Goal: Transaction & Acquisition: Obtain resource

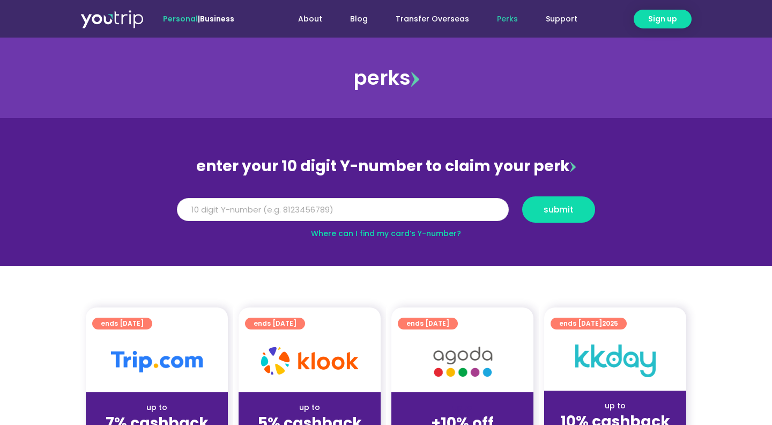
click at [367, 217] on input "Y Number" at bounding box center [343, 210] width 332 height 24
type input "8164976701"
click at [555, 218] on button "submit" at bounding box center [558, 209] width 73 height 26
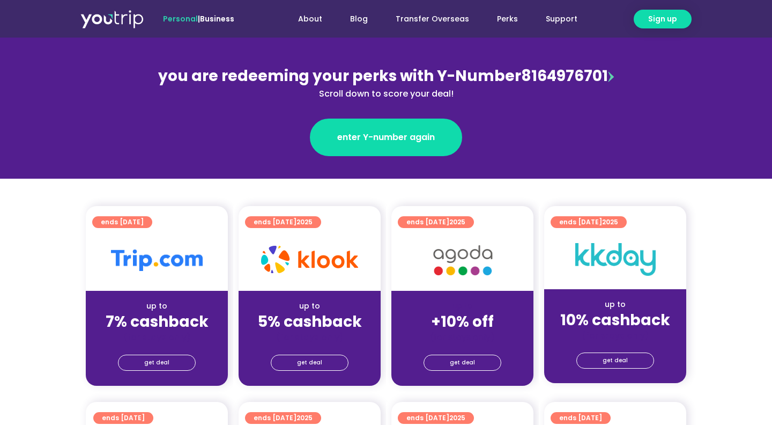
scroll to position [116, 0]
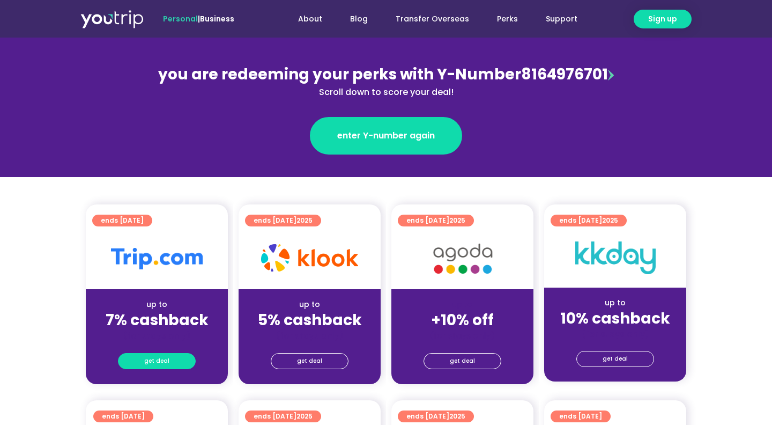
click at [175, 357] on link "get deal" at bounding box center [157, 361] width 78 height 16
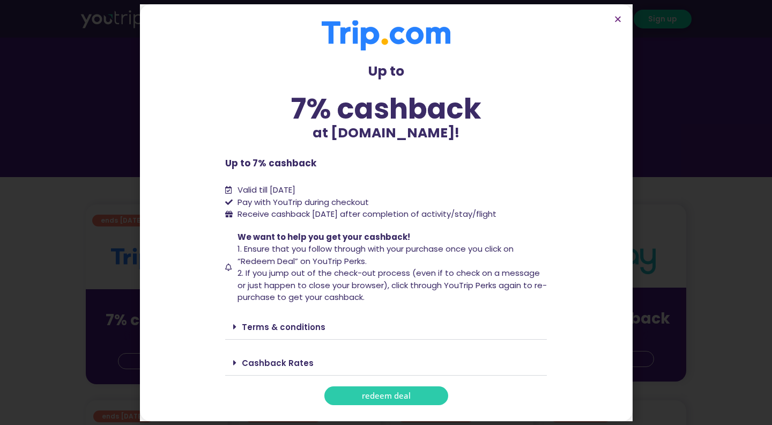
click at [379, 388] on link "redeem deal" at bounding box center [386, 395] width 124 height 19
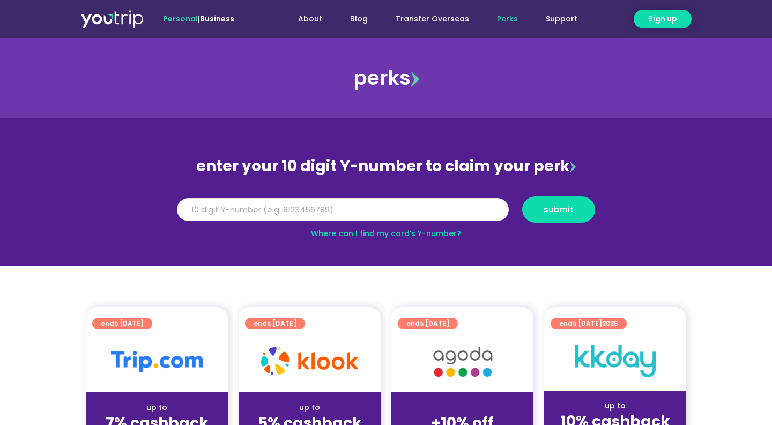
click at [332, 202] on input "Y Number" at bounding box center [343, 210] width 332 height 24
drag, startPoint x: 279, startPoint y: 203, endPoint x: 69, endPoint y: 198, distance: 210.3
click at [177, 198] on input "8164976701" at bounding box center [343, 210] width 332 height 24
type input "8164976701"
click at [538, 207] on span "submit" at bounding box center [558, 209] width 55 height 8
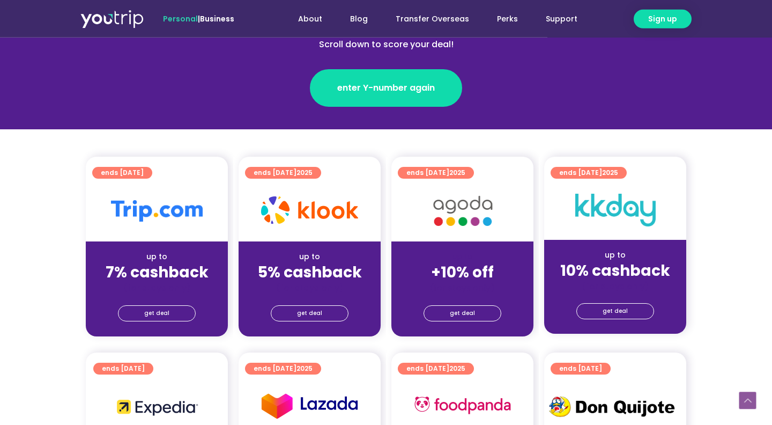
scroll to position [174, 0]
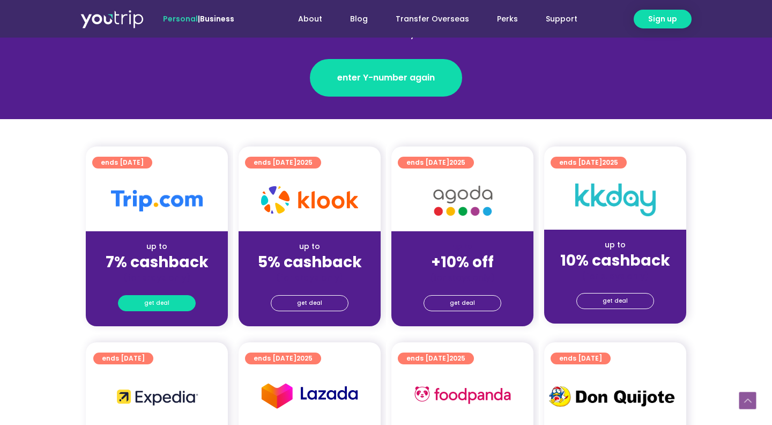
click at [165, 308] on span "get deal" at bounding box center [156, 302] width 25 height 15
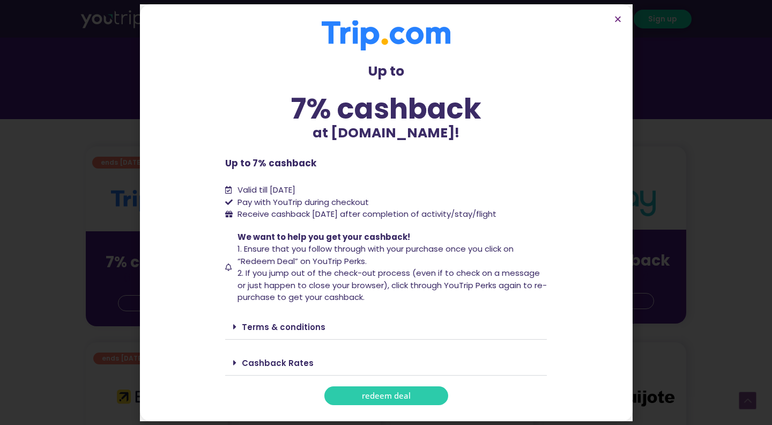
click at [278, 361] on link "Cashback Rates" at bounding box center [278, 362] width 72 height 11
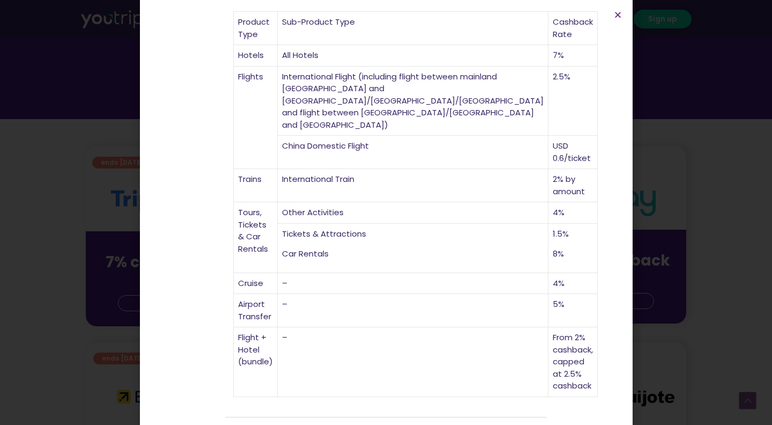
scroll to position [370, 0]
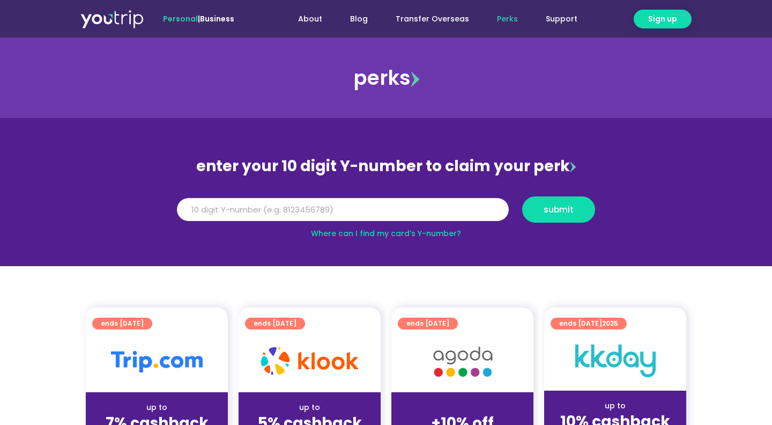
click at [381, 209] on input "Y Number" at bounding box center [343, 210] width 332 height 24
drag, startPoint x: 320, startPoint y: 218, endPoint x: 105, endPoint y: 201, distance: 215.7
click at [177, 201] on input "8164976701" at bounding box center [343, 210] width 332 height 24
type input "8164976701"
click at [533, 215] on button "submit" at bounding box center [558, 209] width 73 height 26
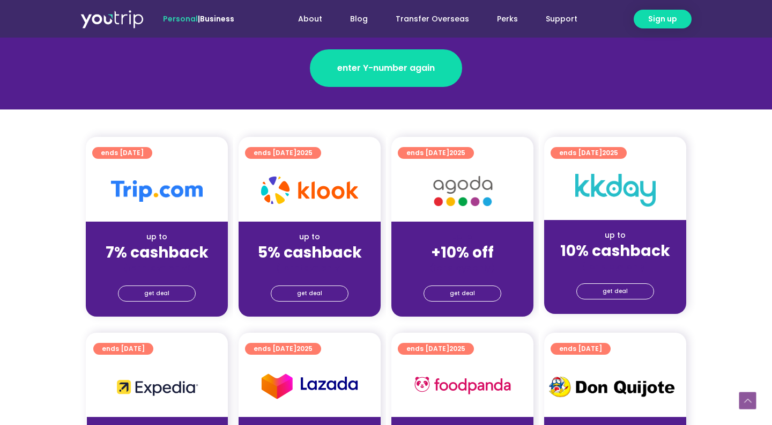
scroll to position [232, 0]
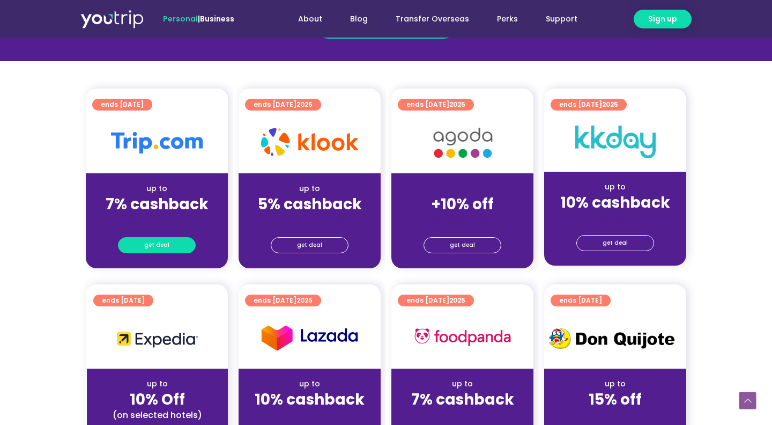
click at [158, 243] on span "get deal" at bounding box center [156, 245] width 25 height 15
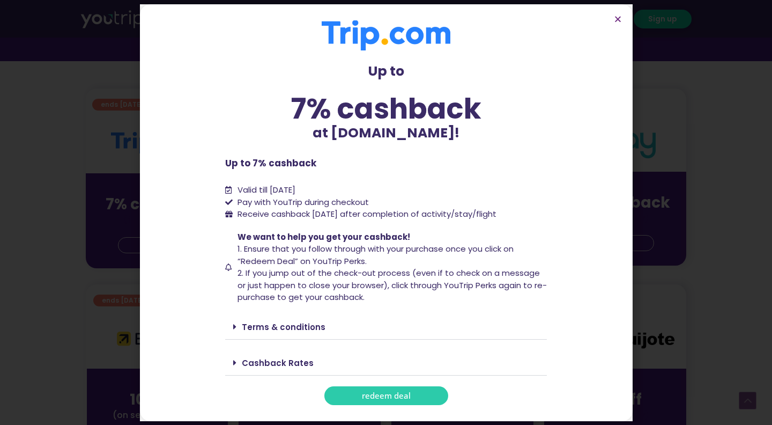
click at [386, 397] on span "redeem deal" at bounding box center [386, 395] width 49 height 8
